Goal: Find specific page/section: Find specific page/section

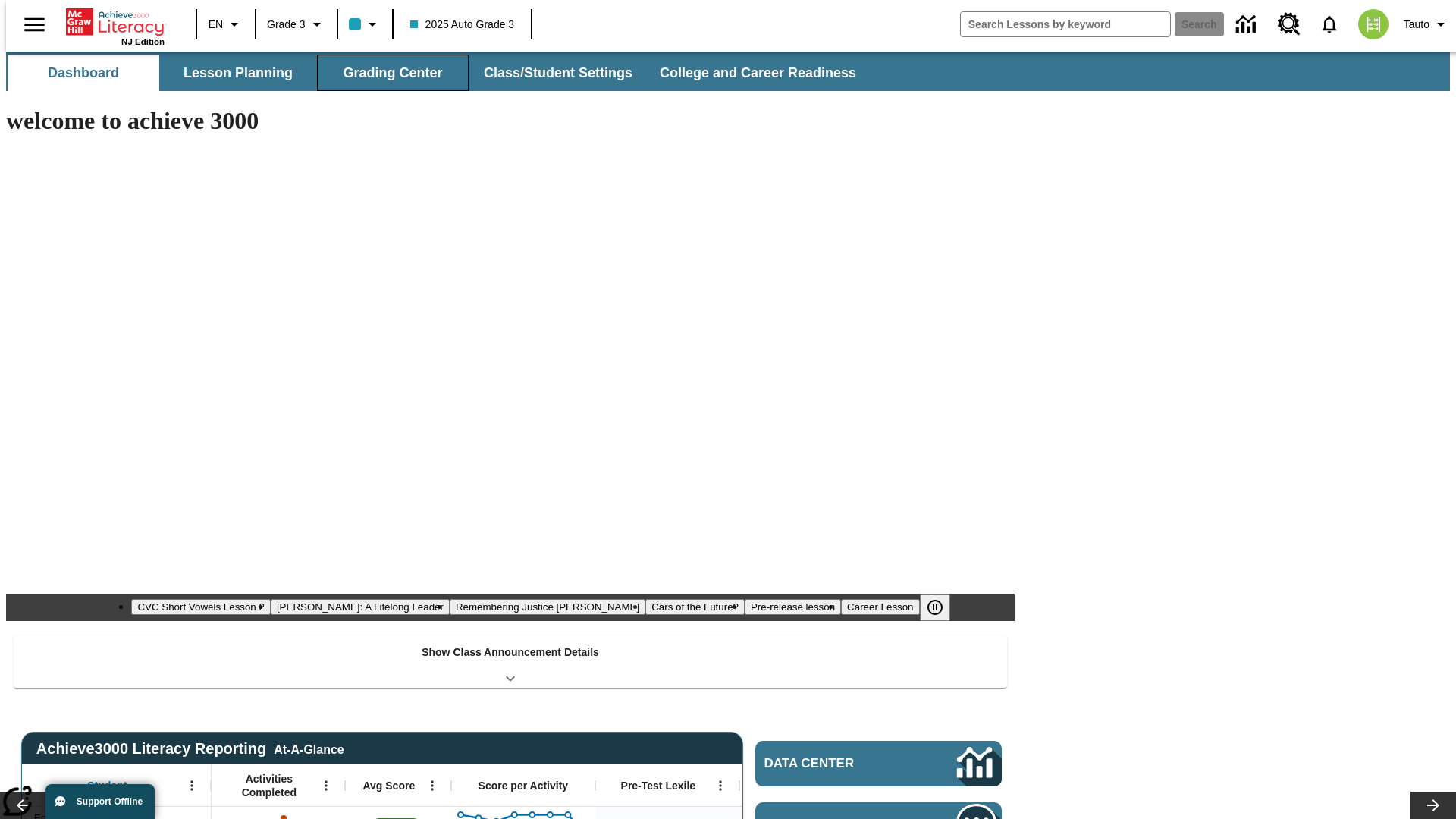
click at [387, 73] on button "Grading Center" at bounding box center [393, 73] width 152 height 36
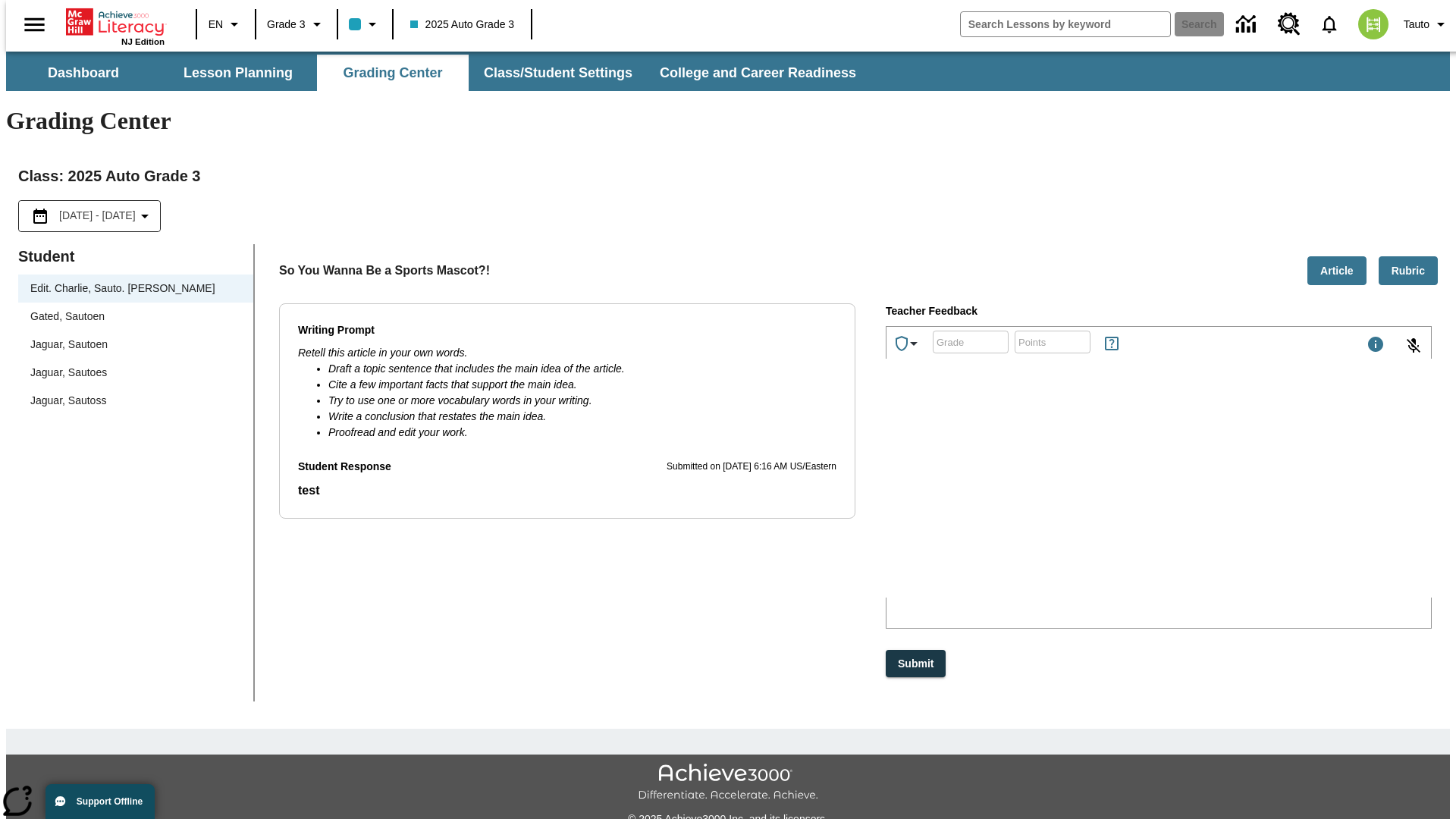
click at [130, 337] on span "Jaguar, Sautoen" at bounding box center [135, 344] width 211 height 16
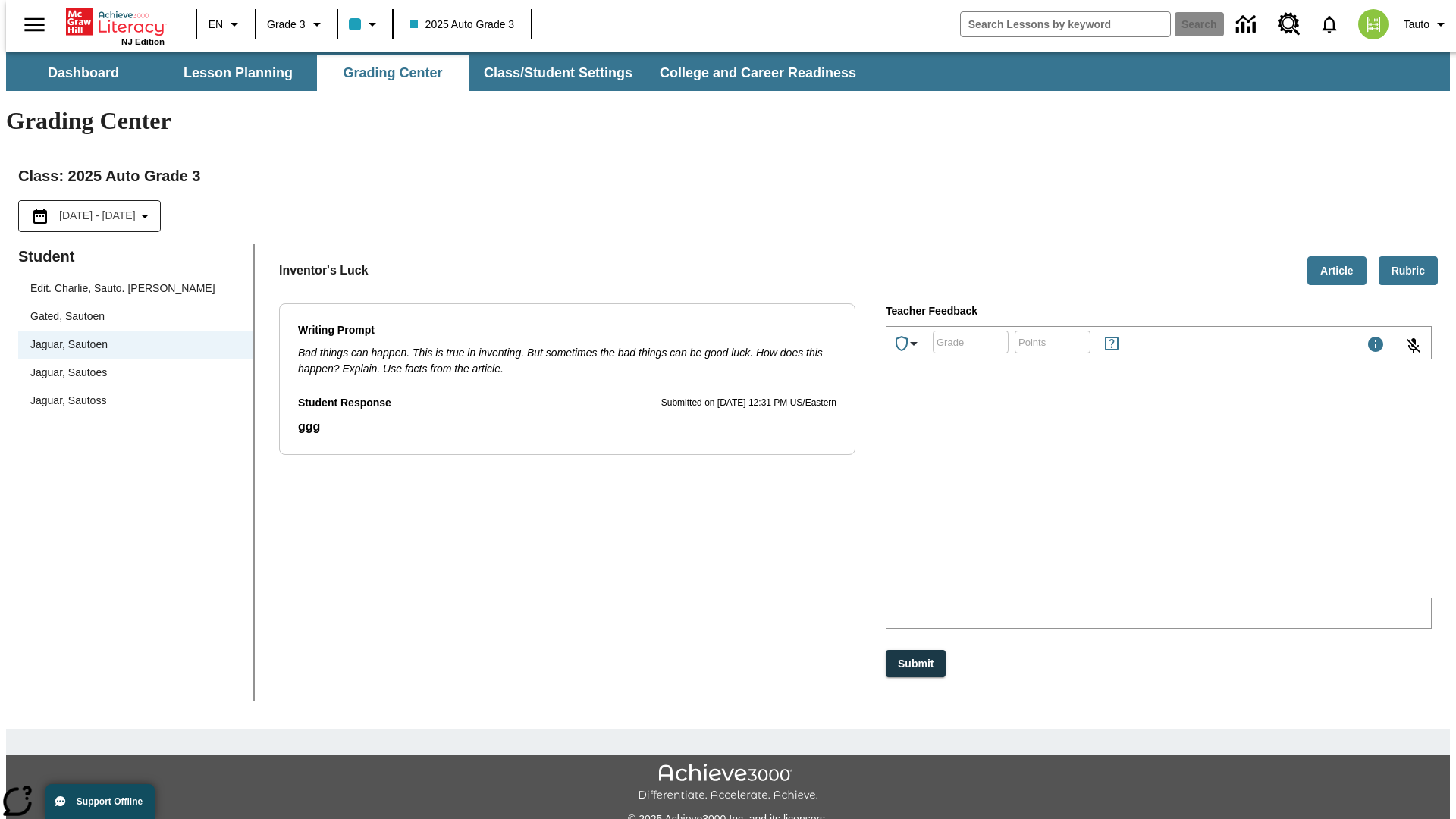
scroll to position [34, 0]
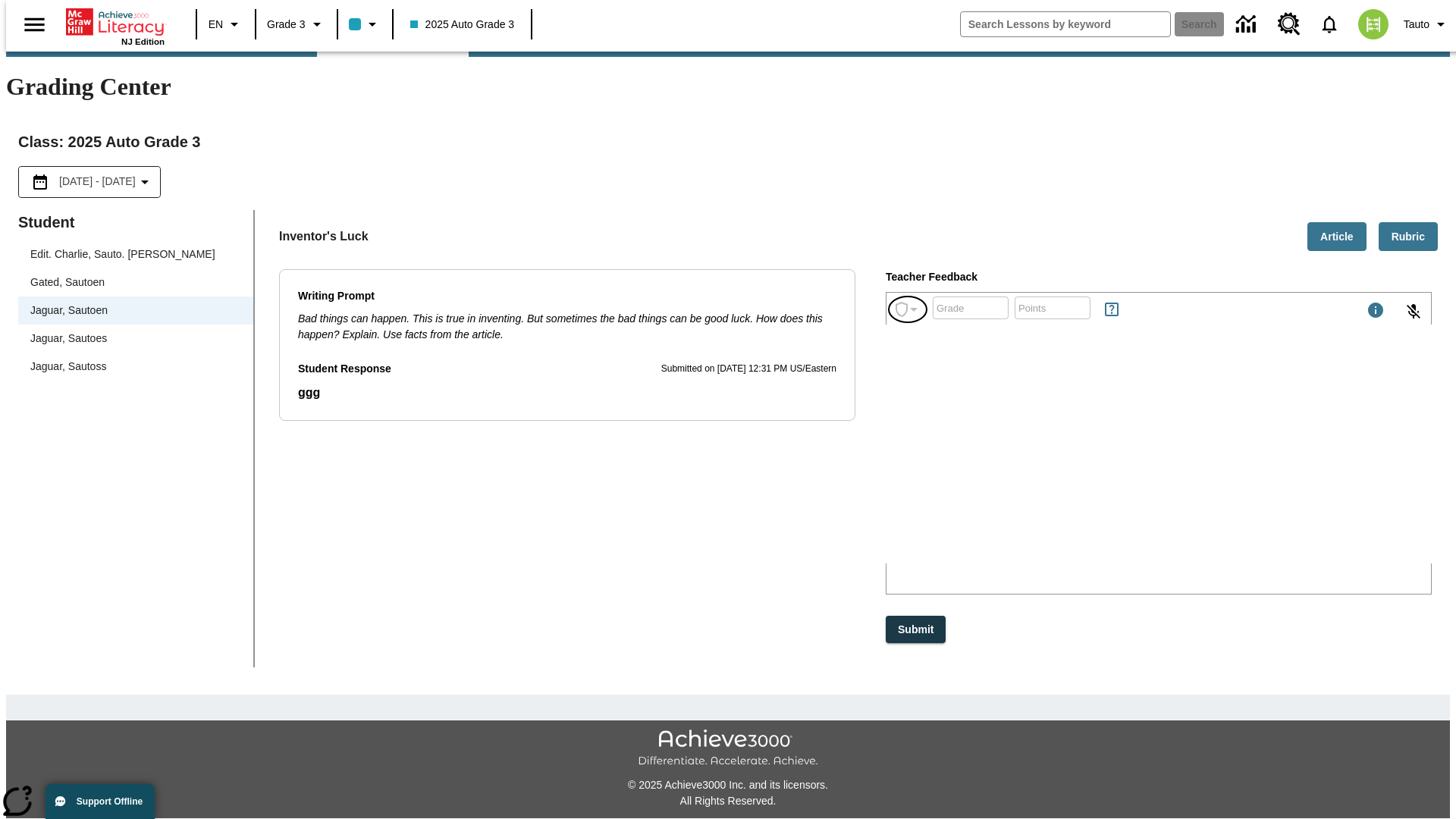
click at [909, 300] on icon "Achievements" at bounding box center [914, 310] width 19 height 19
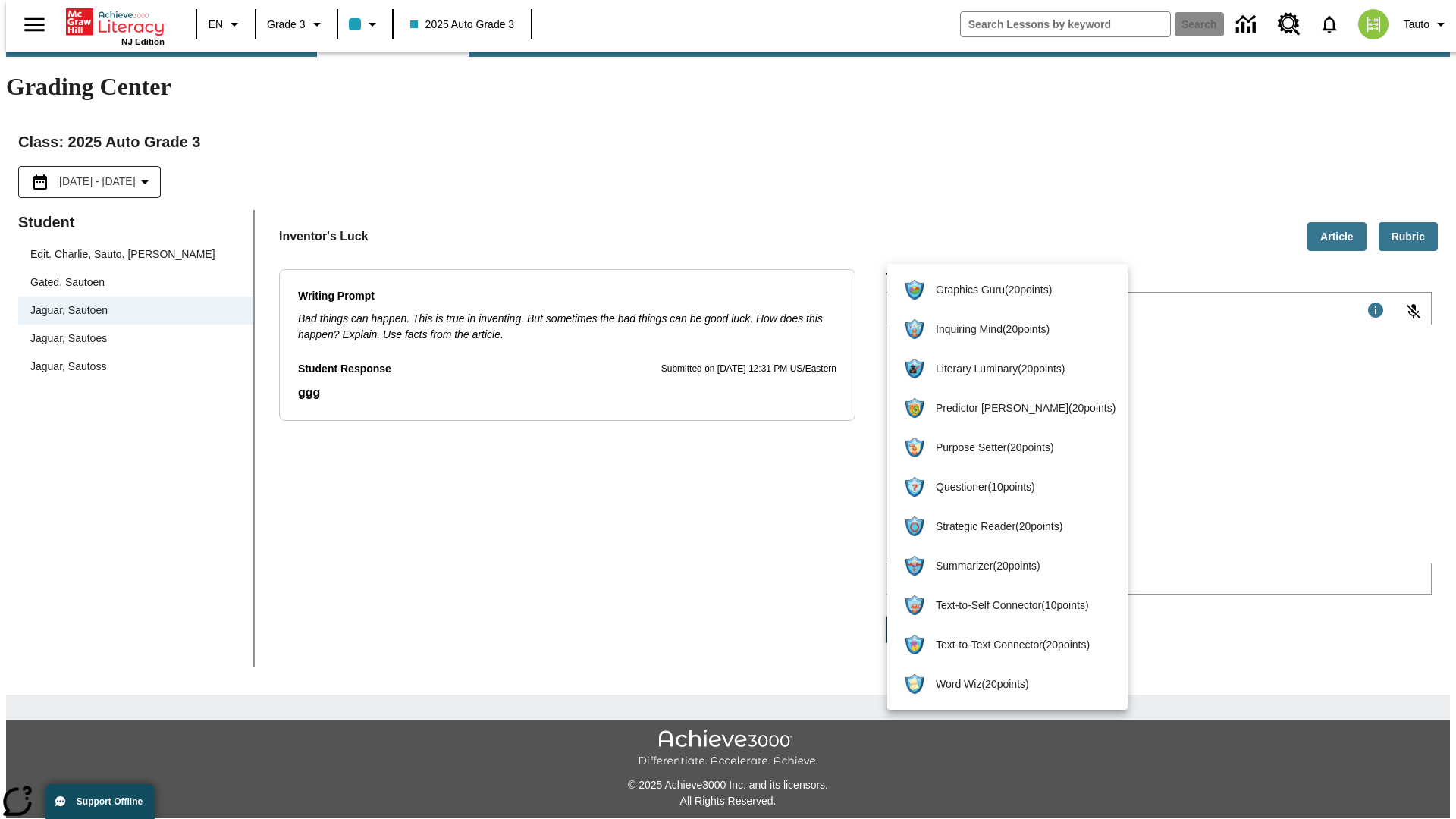
scroll to position [0, 0]
click at [1002, 448] on span "Purpose Setter ( 20 points )" at bounding box center [1025, 448] width 180 height 16
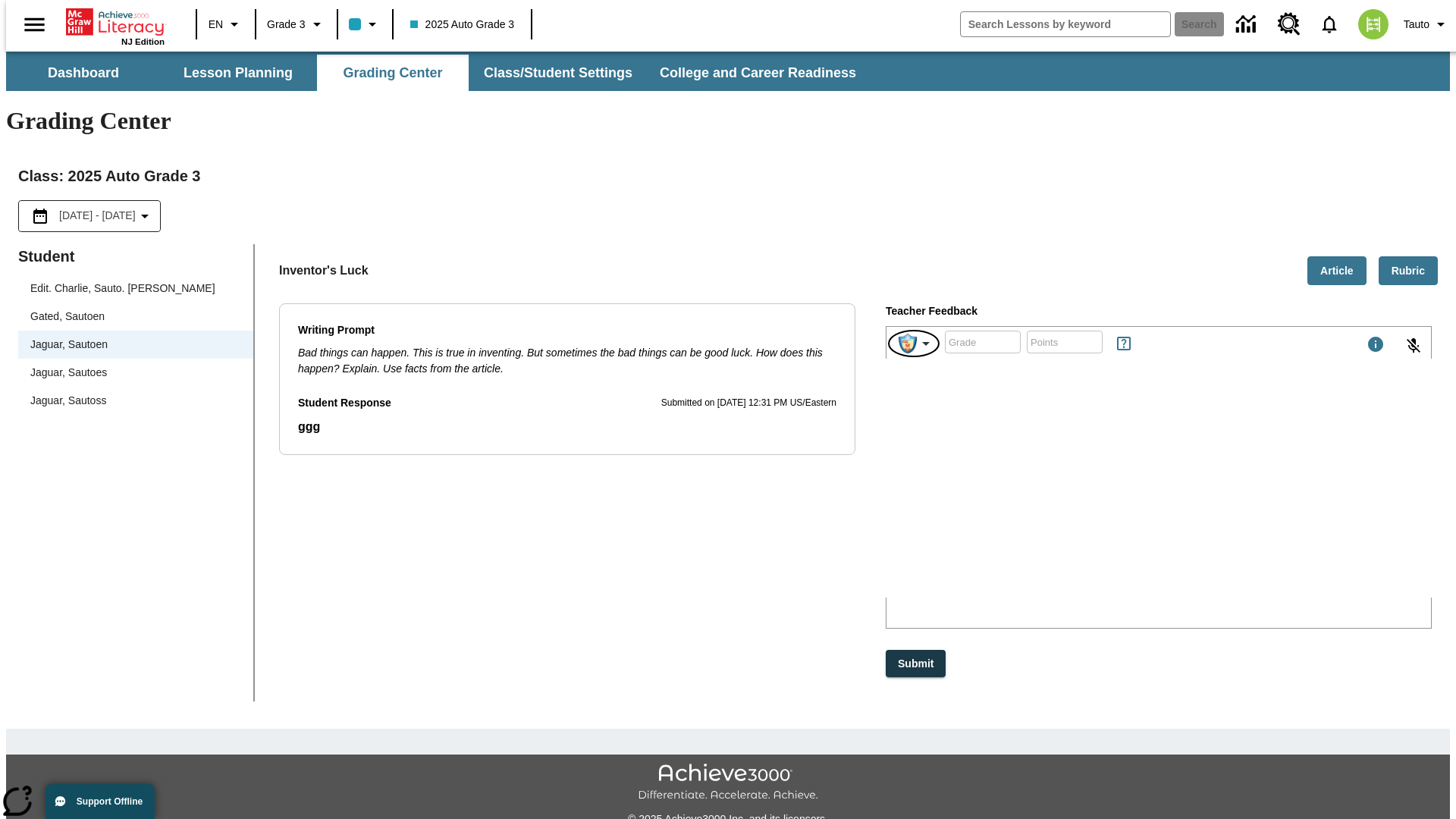
click at [915, 333] on img "Purpose Setter" at bounding box center [908, 344] width 19 height 20
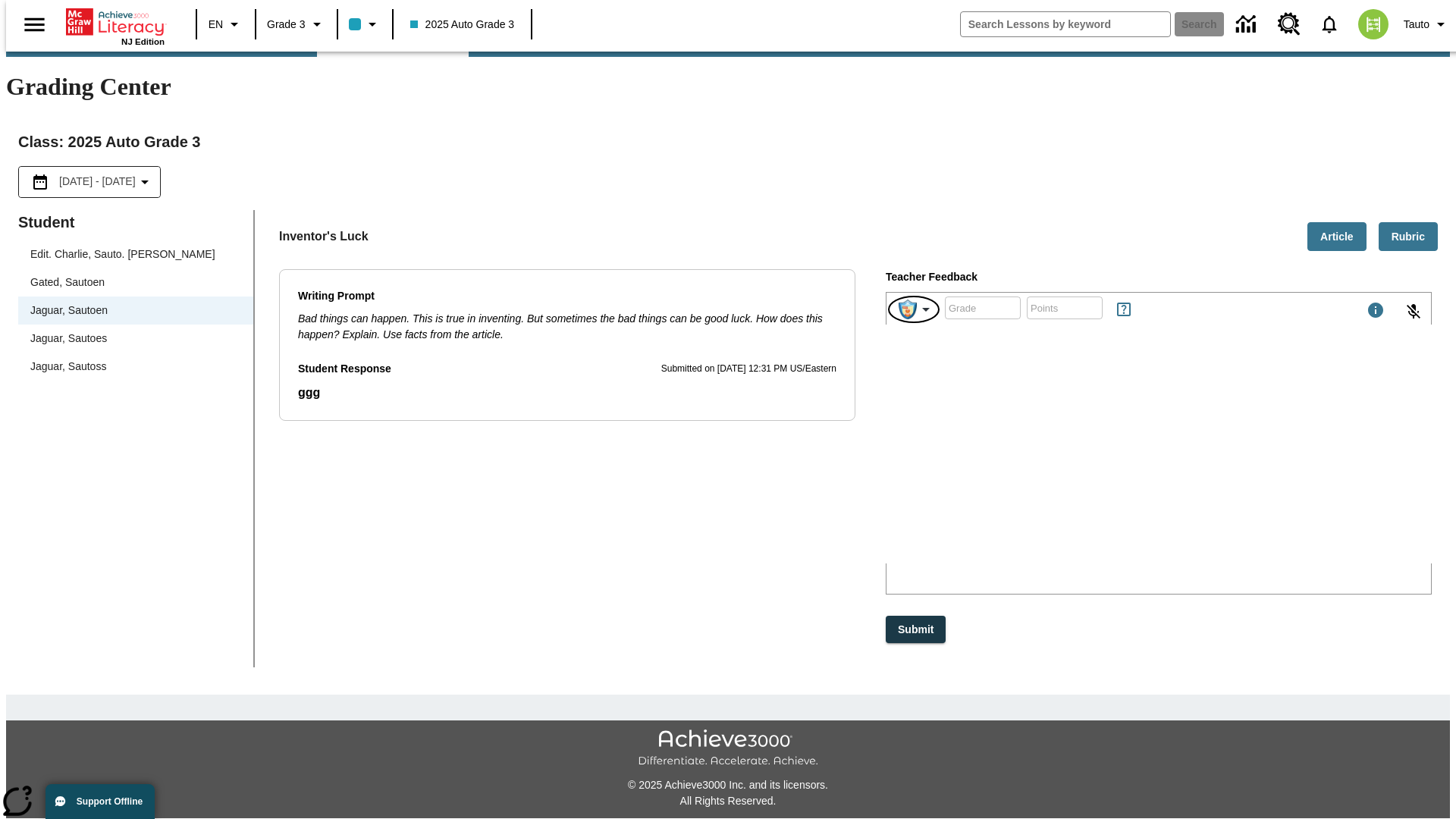
scroll to position [34, 0]
